Goal: Information Seeking & Learning: Understand process/instructions

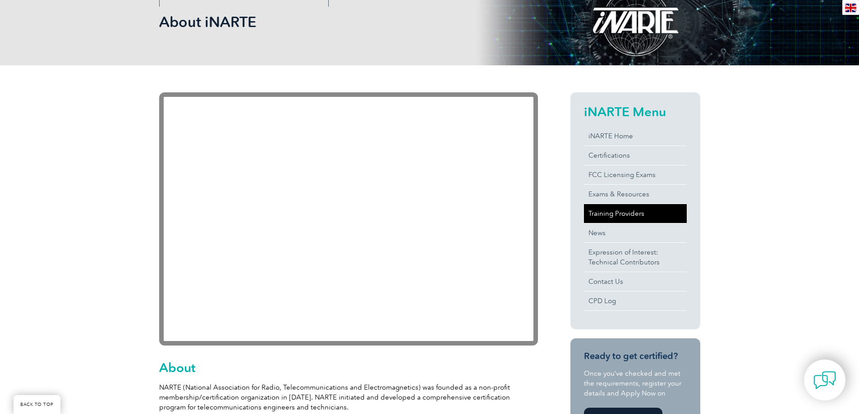
scroll to position [135, 0]
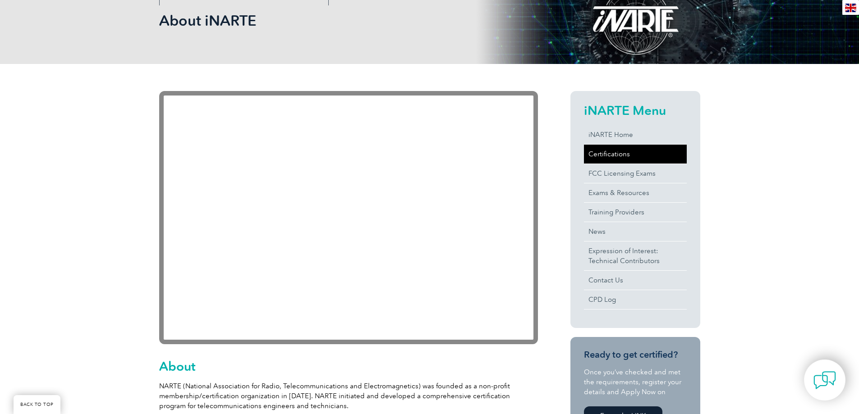
click at [623, 147] on link "Certifications" at bounding box center [635, 154] width 103 height 19
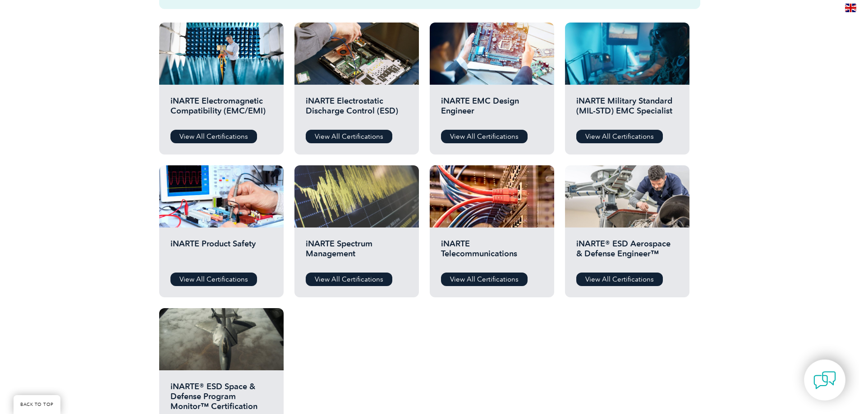
scroll to position [316, 0]
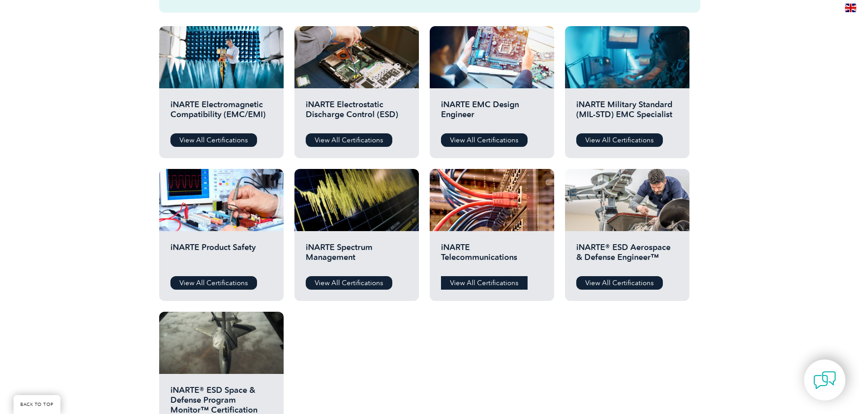
click at [467, 284] on link "View All Certifications" at bounding box center [484, 283] width 87 height 14
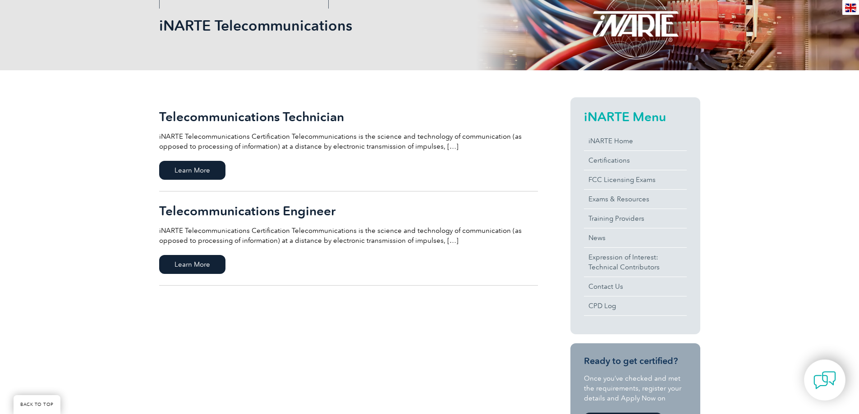
scroll to position [180, 0]
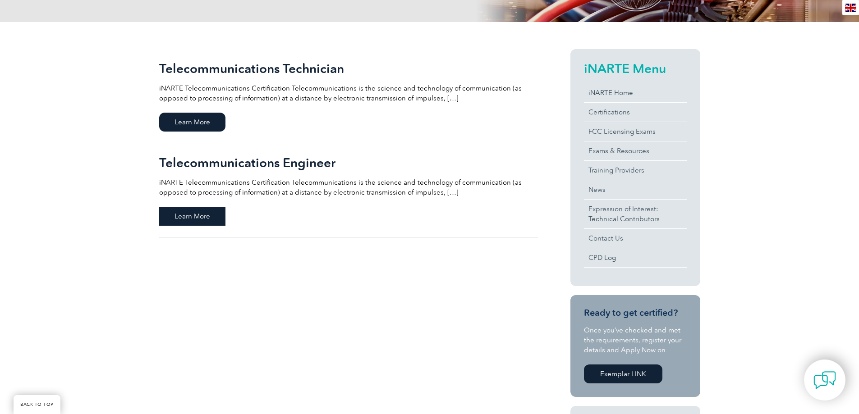
click at [184, 215] on span "Learn More" at bounding box center [192, 216] width 66 height 19
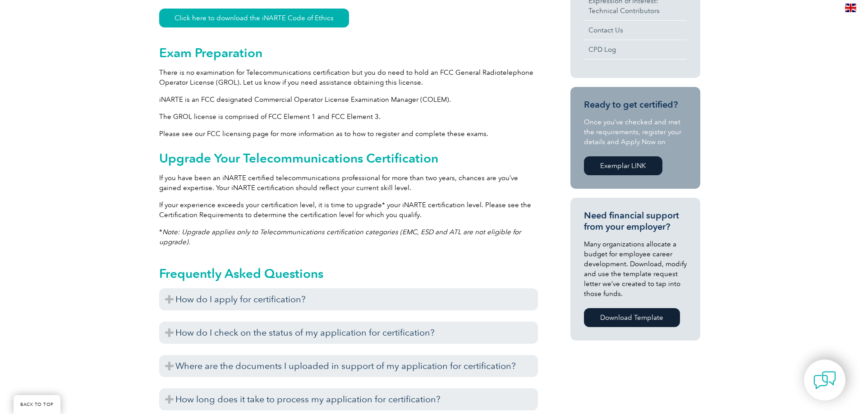
scroll to position [541, 0]
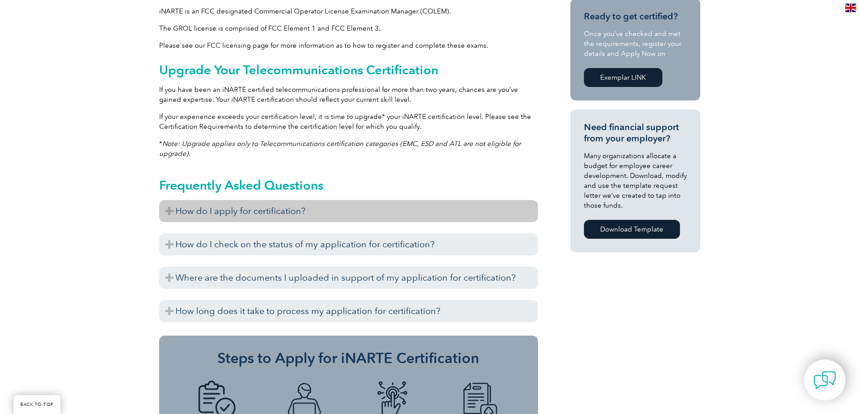
click at [222, 213] on h3 "How do I apply for certification?" at bounding box center [348, 211] width 379 height 22
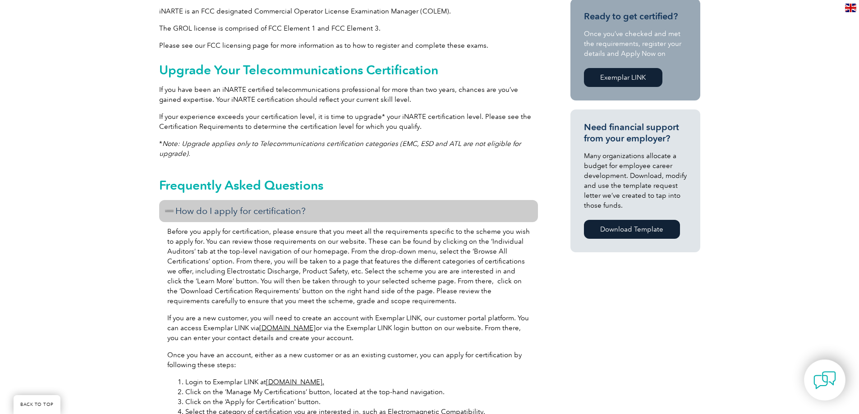
click at [222, 213] on h3 "How do I apply for certification?" at bounding box center [348, 211] width 379 height 22
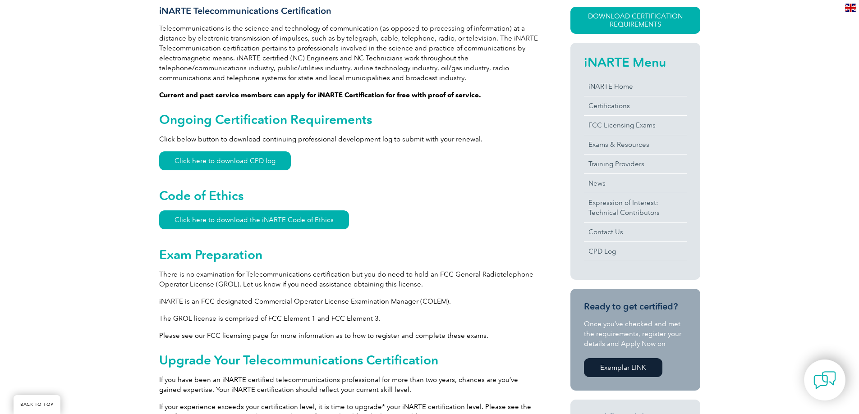
scroll to position [225, 0]
